Goal: Transaction & Acquisition: Purchase product/service

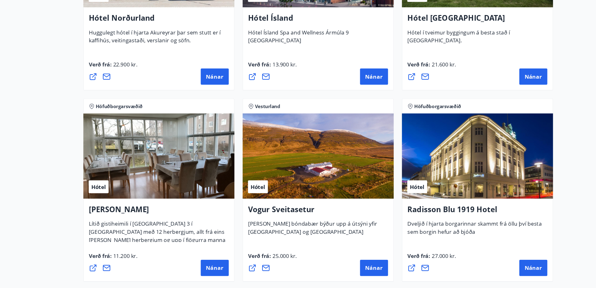
scroll to position [1072, 0]
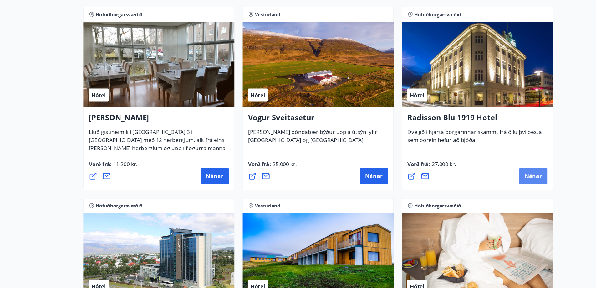
click at [504, 185] on span "Nánar" at bounding box center [498, 184] width 16 height 7
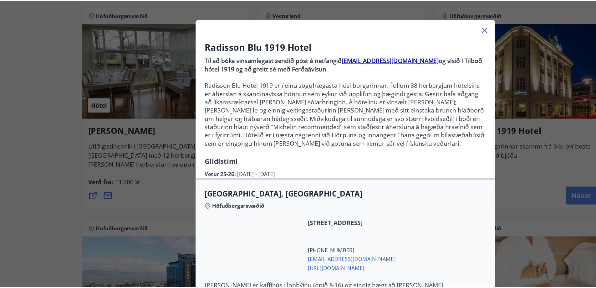
scroll to position [51, 0]
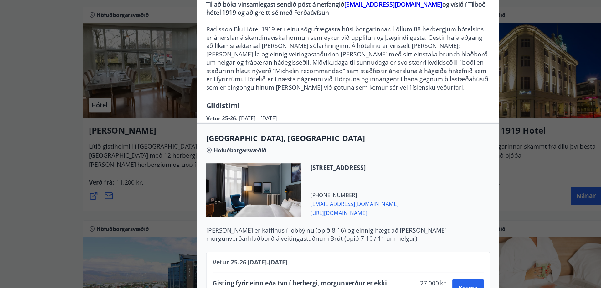
click at [47, 137] on div "Radisson Blu 1919 Hotel Til að bóka vinsamlegast sendið póst á netfangið [EMAIL…" at bounding box center [300, 98] width 601 height 288
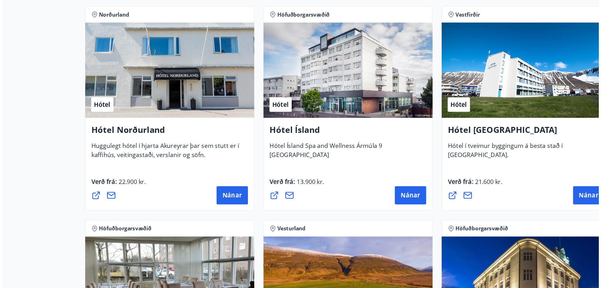
scroll to position [1000, 0]
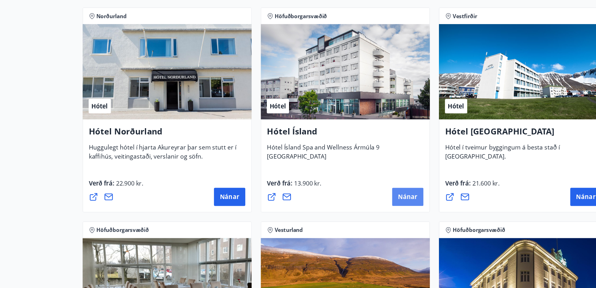
click at [349, 163] on span "Nánar" at bounding box center [350, 163] width 16 height 7
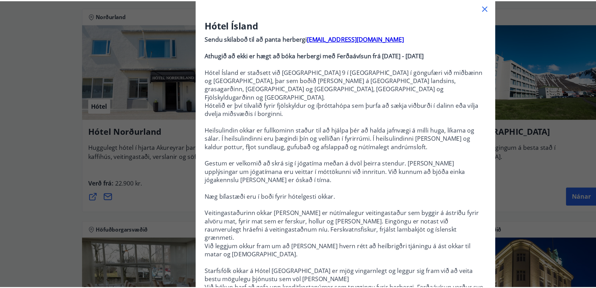
scroll to position [40, 0]
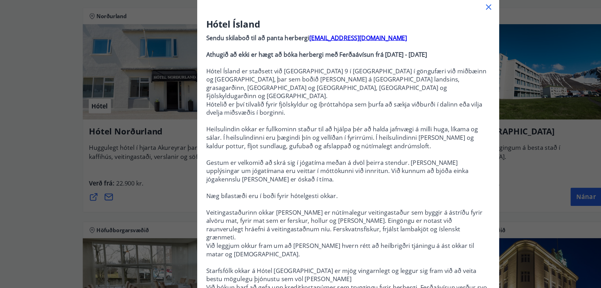
click at [28, 151] on div "Hótel Ísland Sendu skilaboð til að panta herbergi [EMAIL_ADDRESS][DOMAIN_NAME] …" at bounding box center [300, 104] width 601 height 288
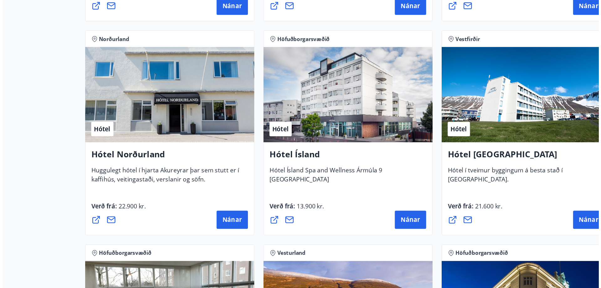
scroll to position [980, 0]
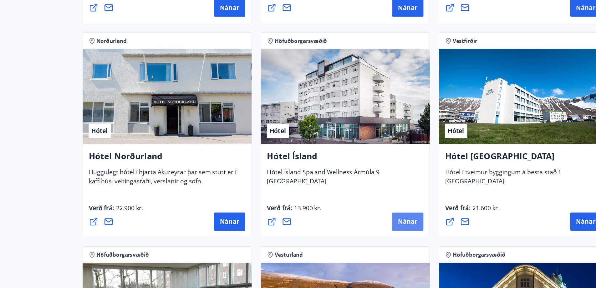
click at [349, 182] on span "Nánar" at bounding box center [350, 183] width 16 height 7
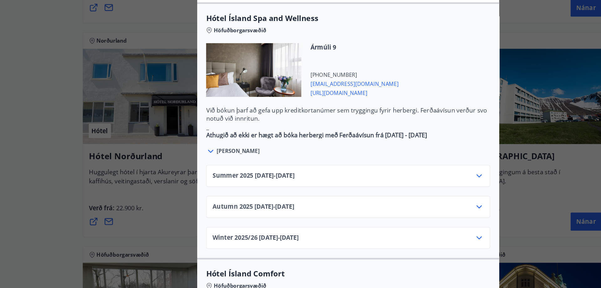
scroll to position [357, 0]
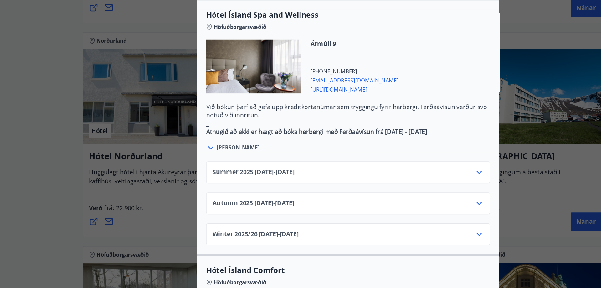
click at [410, 139] on icon at bounding box center [409, 143] width 8 height 8
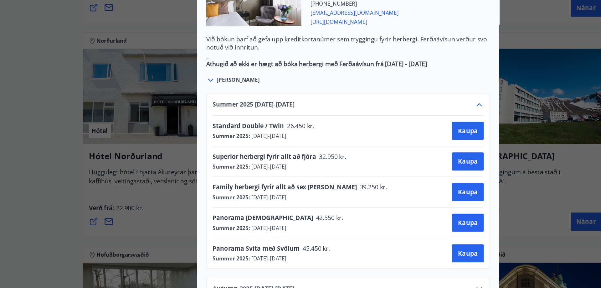
scroll to position [415, 0]
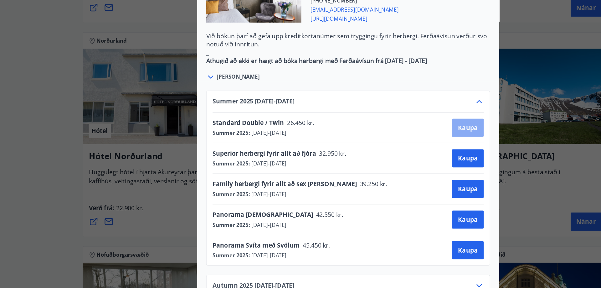
click at [404, 102] on span "Kaupa" at bounding box center [400, 105] width 16 height 7
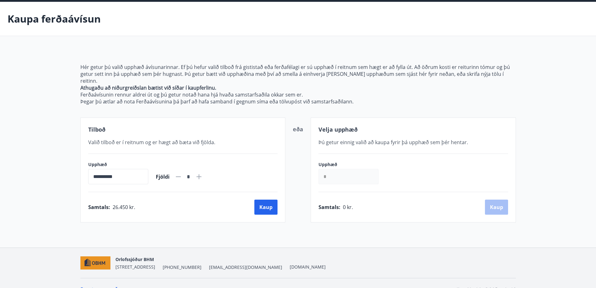
scroll to position [29, 0]
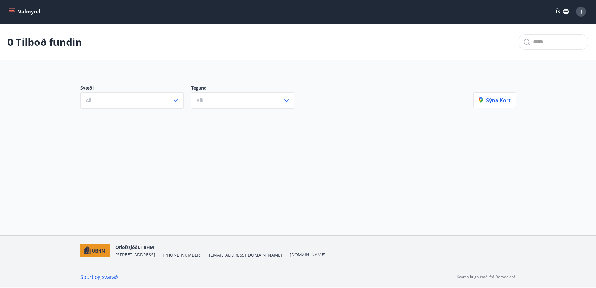
scroll to position [1, 0]
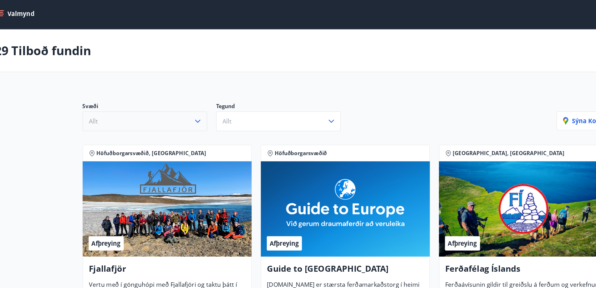
click at [176, 99] on icon "button" at bounding box center [176, 101] width 8 height 8
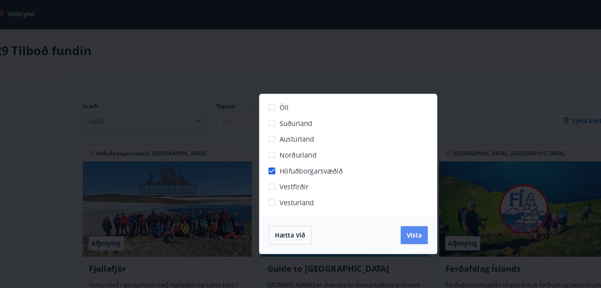
click at [352, 190] on button "Vista" at bounding box center [355, 194] width 23 height 15
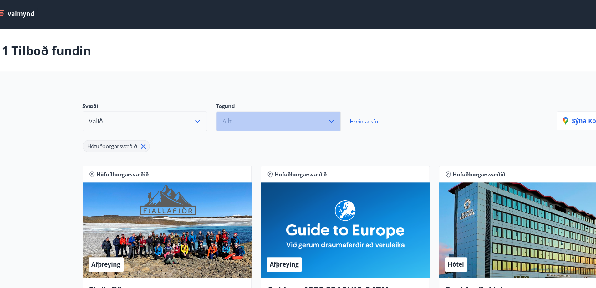
click at [286, 103] on icon "button" at bounding box center [287, 101] width 8 height 8
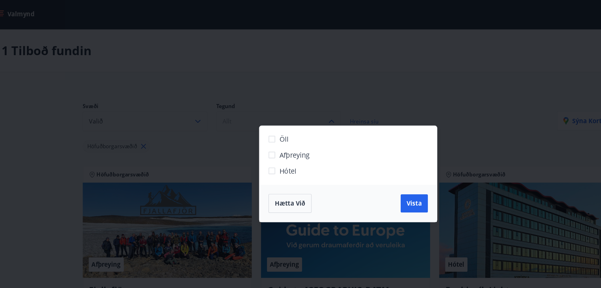
click at [254, 141] on span "Hótel" at bounding box center [251, 141] width 14 height 8
click at [352, 162] on button "Vista" at bounding box center [355, 168] width 23 height 15
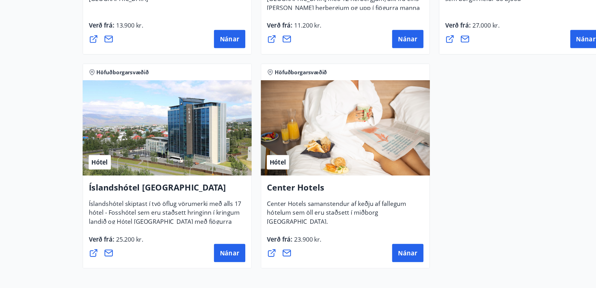
scroll to position [405, 0]
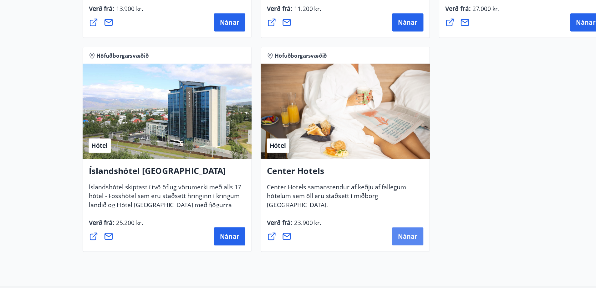
click at [349, 240] on button "Nánar" at bounding box center [350, 244] width 26 height 15
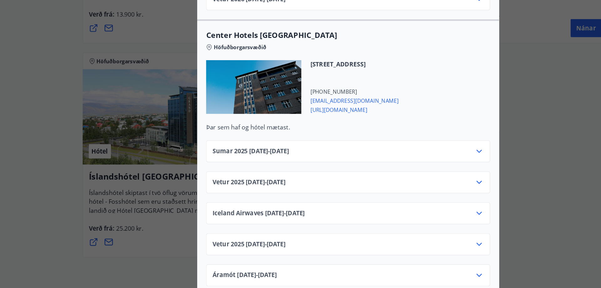
scroll to position [939, 0]
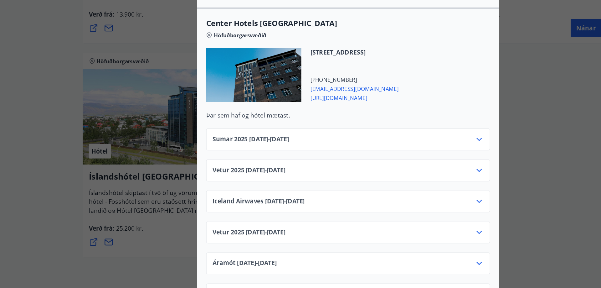
click at [403, 158] on div "Sumar [PHONE_NUMBER][DATE] - [DATE]" at bounding box center [300, 162] width 225 height 13
click at [407, 159] on icon at bounding box center [409, 160] width 4 height 3
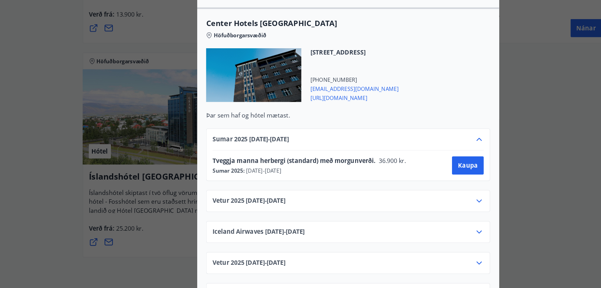
scroll to position [0, 0]
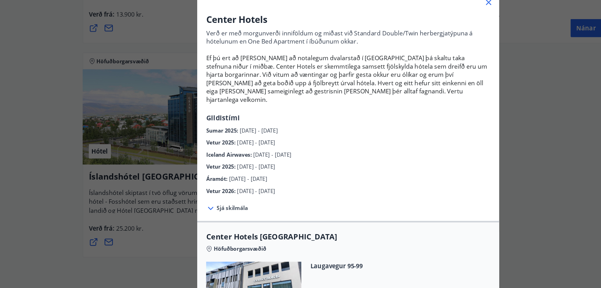
click at [453, 123] on div "Center Hotels Verð er með morgunverði inniföldum og miðast við Standard Double/…" at bounding box center [300, 144] width 601 height 288
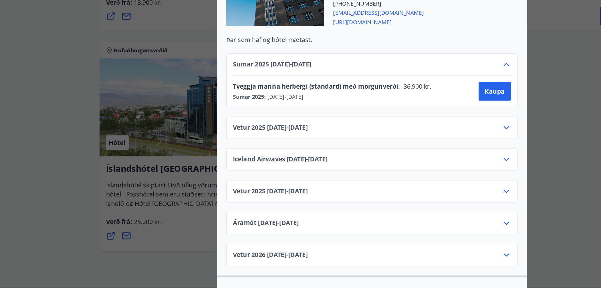
scroll to position [994, 0]
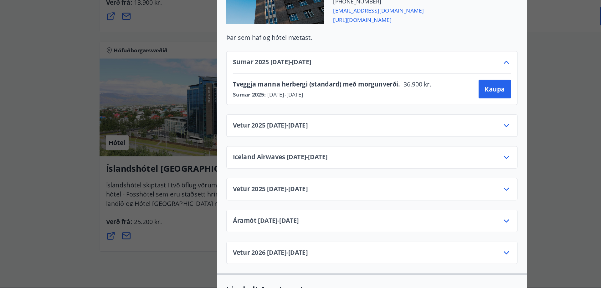
click at [409, 153] on icon at bounding box center [409, 157] width 8 height 8
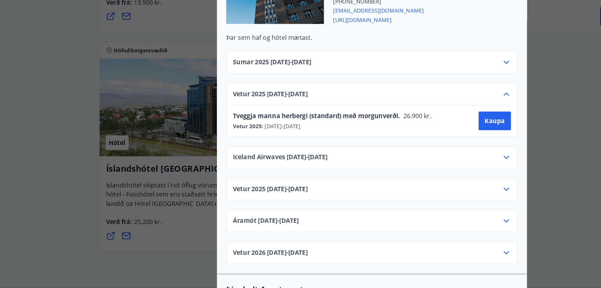
click at [405, 102] on icon at bounding box center [409, 106] width 8 height 8
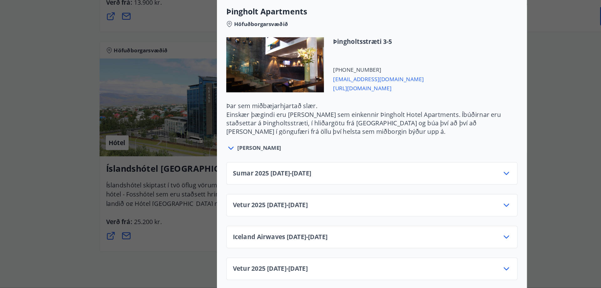
scroll to position [1221, 0]
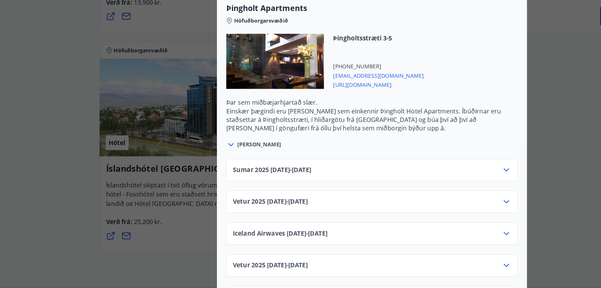
click at [409, 188] on icon at bounding box center [409, 192] width 8 height 8
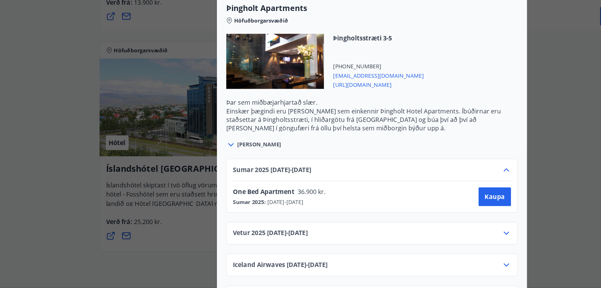
click at [409, 191] on icon at bounding box center [409, 192] width 4 height 3
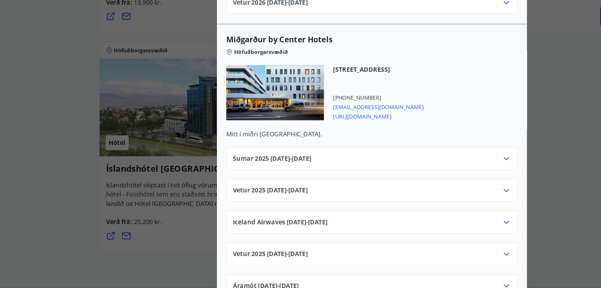
scroll to position [1485, 0]
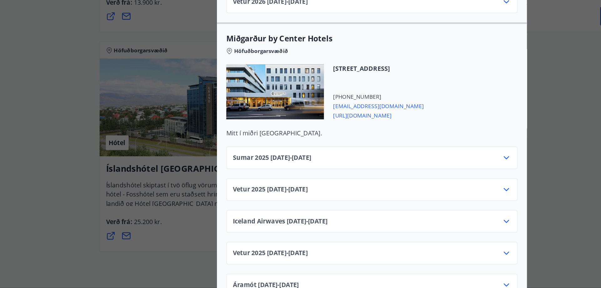
click at [409, 182] on div "Sumar [PHONE_NUMBER][DATE] - [DATE]" at bounding box center [300, 185] width 225 height 13
click at [409, 179] on icon at bounding box center [409, 183] width 8 height 8
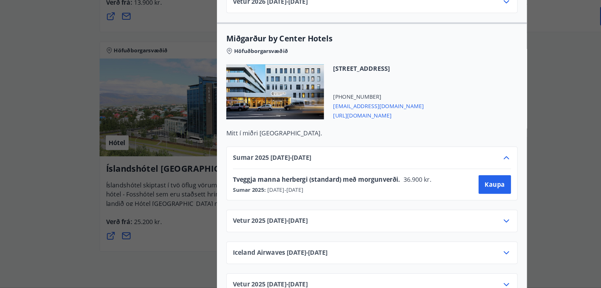
click at [410, 179] on icon at bounding box center [409, 183] width 8 height 8
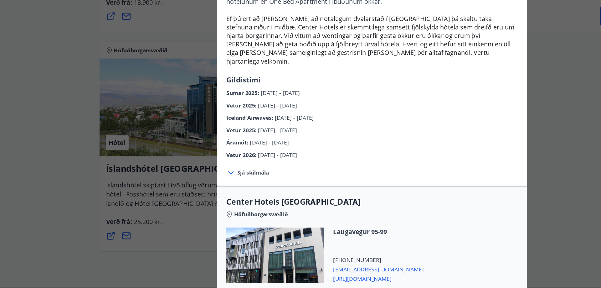
scroll to position [0, 0]
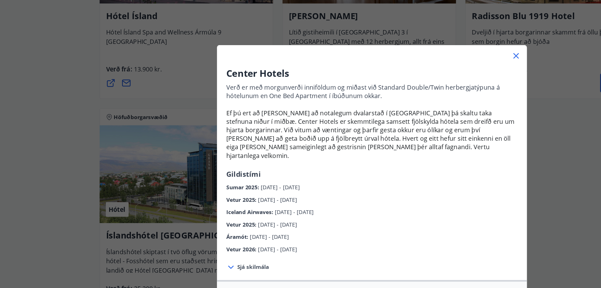
click at [414, 49] on icon at bounding box center [417, 47] width 8 height 8
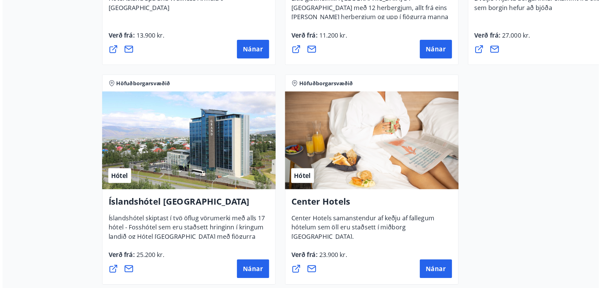
scroll to position [431, 0]
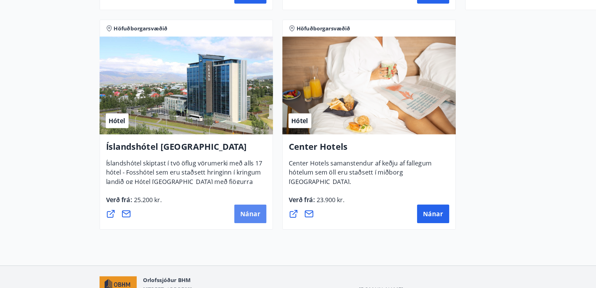
click at [202, 218] on span "Nánar" at bounding box center [202, 218] width 16 height 7
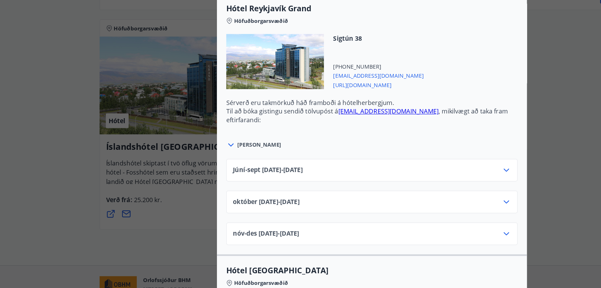
scroll to position [182, 0]
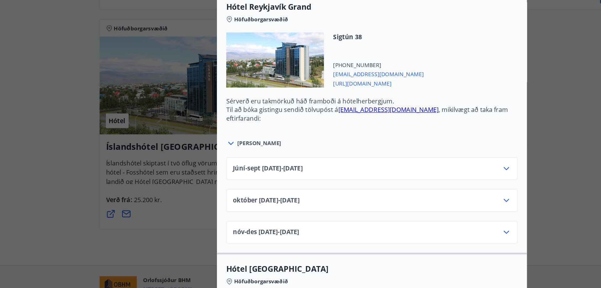
click at [409, 185] on icon at bounding box center [409, 183] width 8 height 8
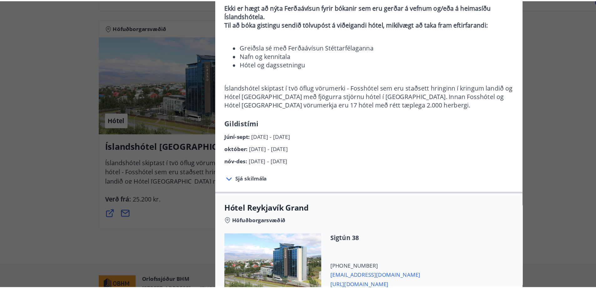
scroll to position [0, 0]
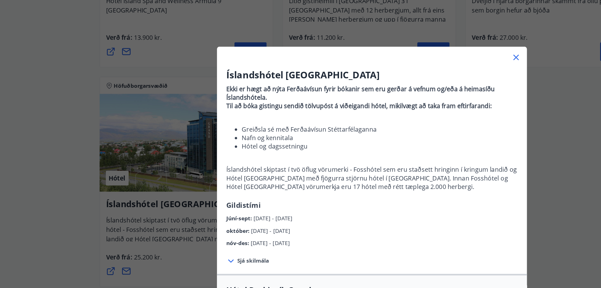
click at [414, 45] on icon at bounding box center [417, 47] width 8 height 8
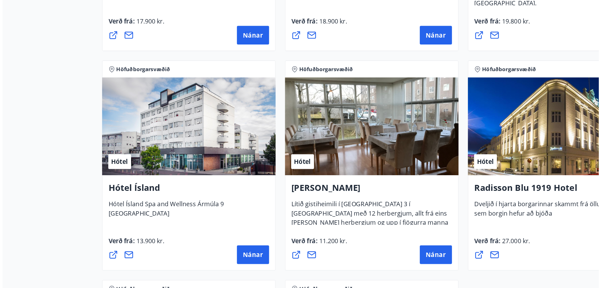
scroll to position [266, 0]
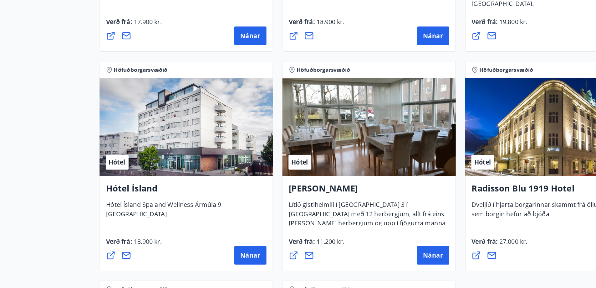
click at [186, 118] on div "Hótel" at bounding box center [150, 102] width 140 height 79
click at [203, 208] on span "Nánar" at bounding box center [202, 206] width 16 height 7
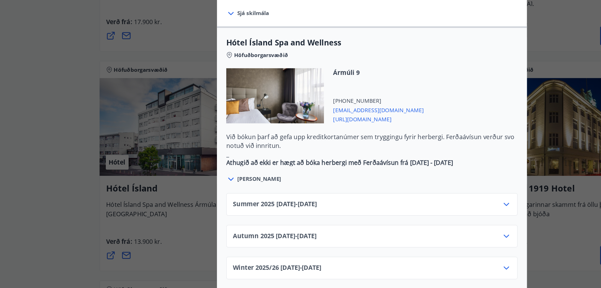
scroll to position [352, 0]
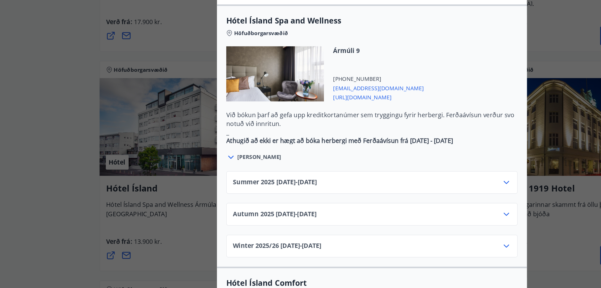
click at [410, 143] on icon at bounding box center [409, 147] width 8 height 8
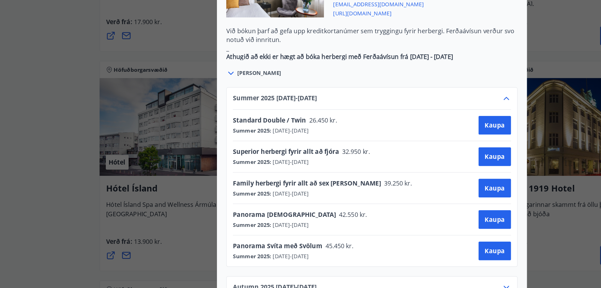
scroll to position [419, 0]
click at [395, 98] on span "Kaupa" at bounding box center [400, 101] width 16 height 7
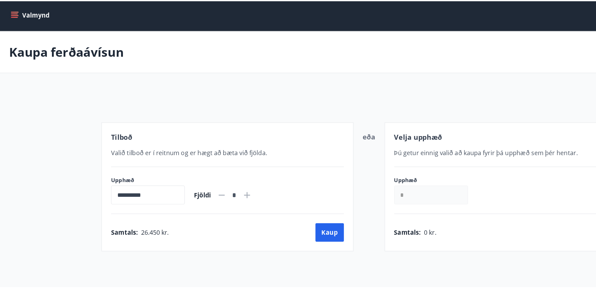
scroll to position [1, 0]
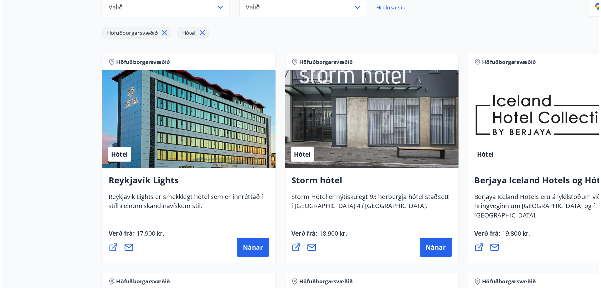
scroll to position [90, 0]
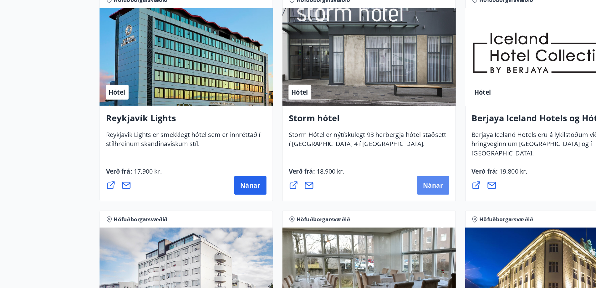
click at [355, 211] on button "Nánar" at bounding box center [350, 204] width 26 height 15
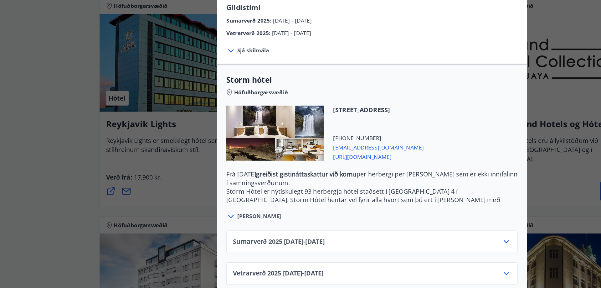
scroll to position [63, 0]
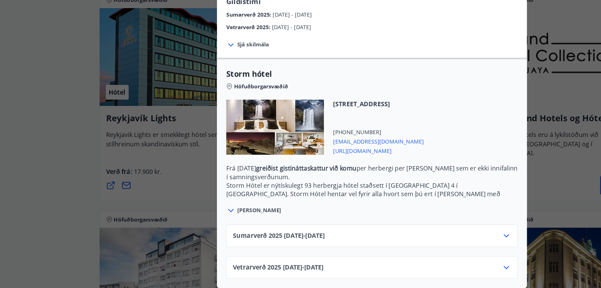
click at [409, 244] on icon at bounding box center [409, 246] width 8 height 8
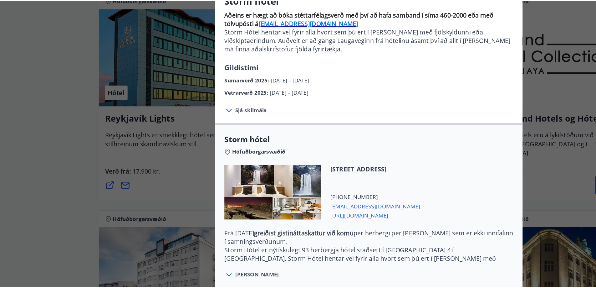
scroll to position [0, 0]
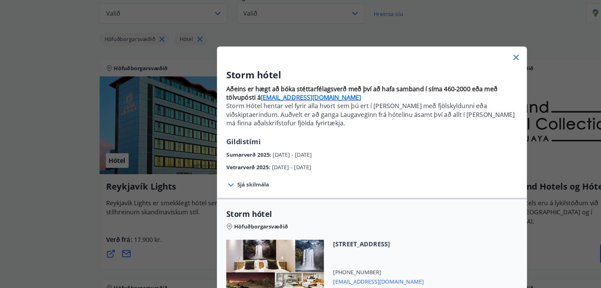
click at [416, 49] on icon at bounding box center [417, 47] width 8 height 8
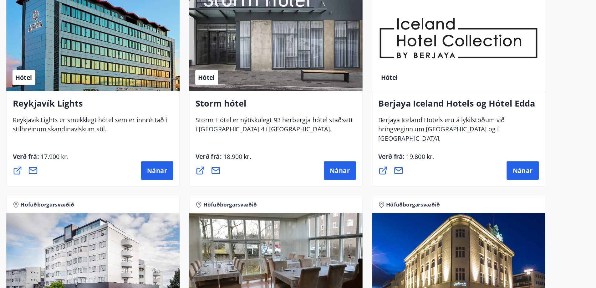
click at [552, 239] on main "8 Tilboð fundin Svæði Valið Tegund Valið Hreinsa síu Höfuðborgarsvæðið Hótel [P…" at bounding box center [298, 243] width 596 height 641
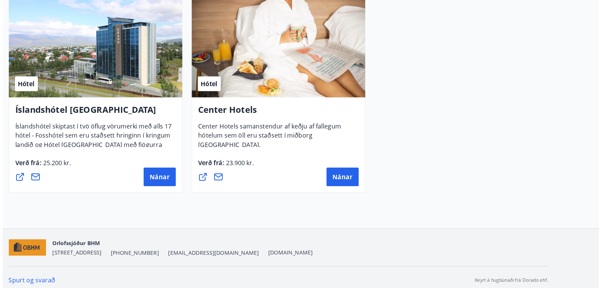
scroll to position [456, 0]
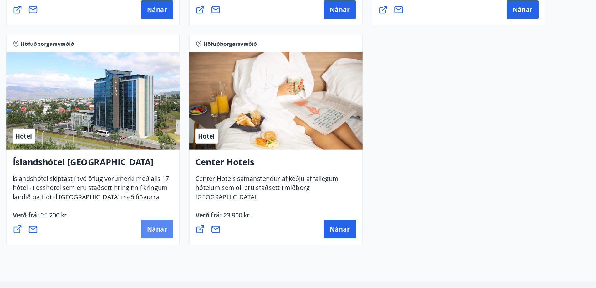
click at [203, 196] on span "Nánar" at bounding box center [202, 193] width 16 height 7
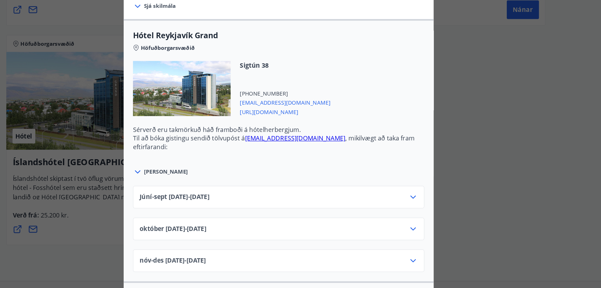
scroll to position [198, 0]
click at [439, 208] on div at bounding box center [300, 144] width 601 height 288
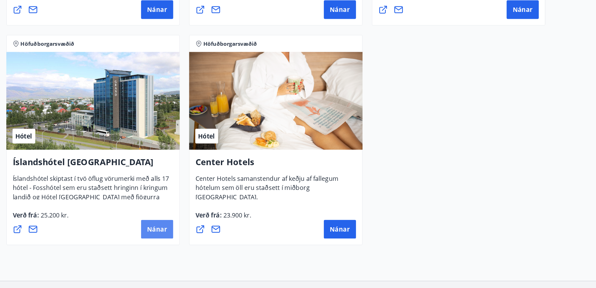
click at [207, 194] on span "Nánar" at bounding box center [202, 193] width 16 height 7
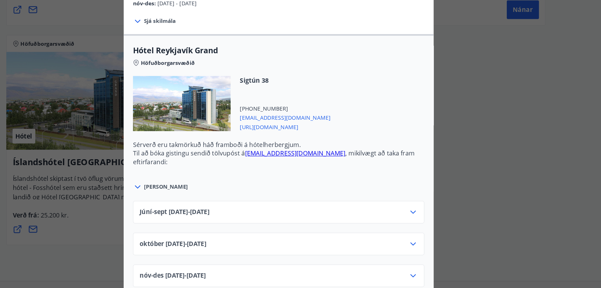
scroll to position [186, 0]
click at [405, 178] on icon at bounding box center [409, 179] width 8 height 8
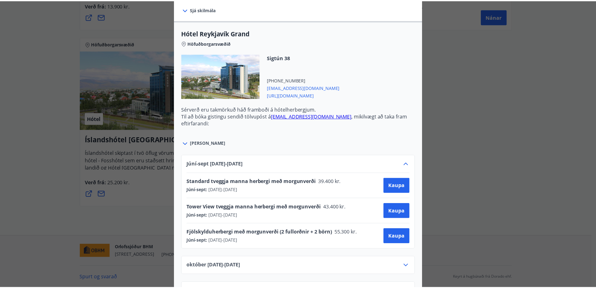
scroll to position [200, 0]
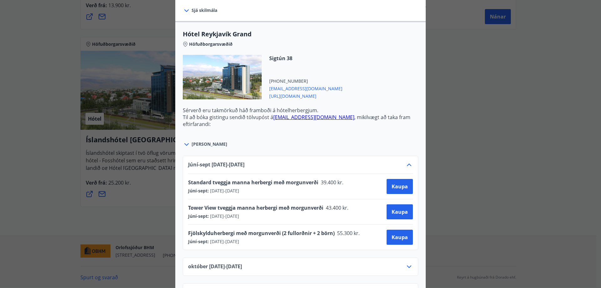
click at [494, 160] on div at bounding box center [300, 144] width 601 height 288
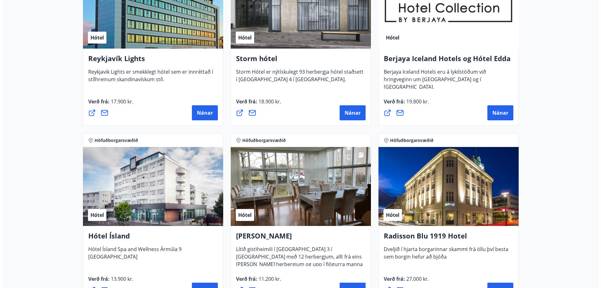
scroll to position [215, 0]
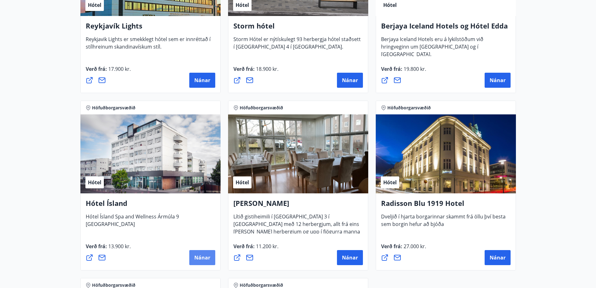
click at [208, 260] on span "Nánar" at bounding box center [202, 257] width 16 height 7
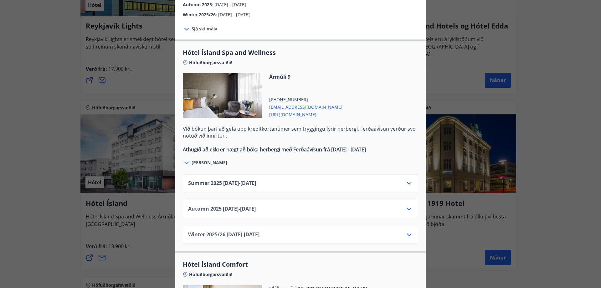
scroll to position [317, 0]
click at [405, 178] on icon at bounding box center [409, 182] width 8 height 8
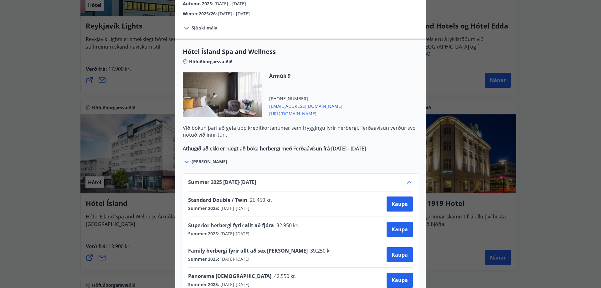
scroll to position [319, 0]
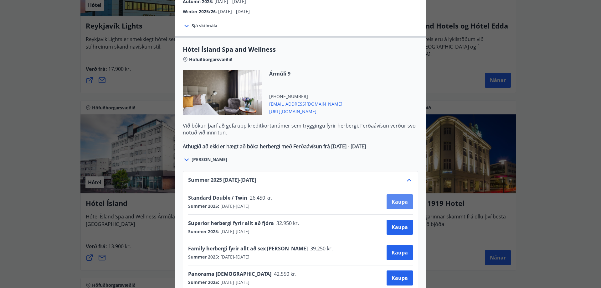
click at [398, 198] on span "Kaupa" at bounding box center [400, 201] width 16 height 7
